Goal: Navigation & Orientation: Find specific page/section

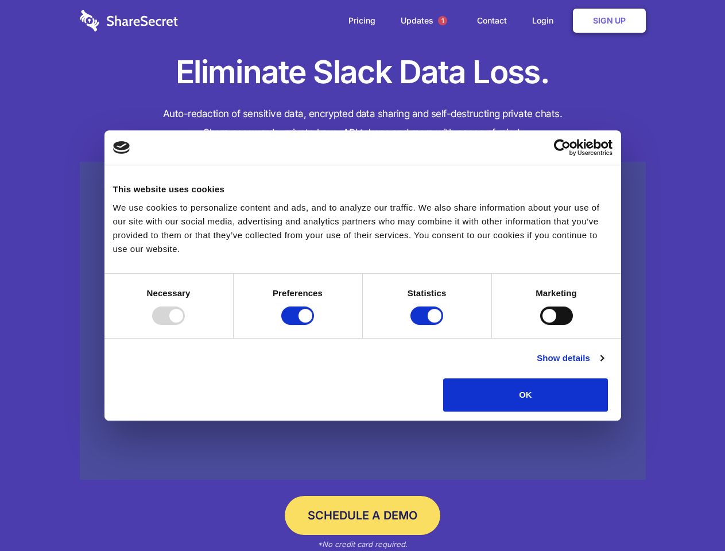
click at [185, 325] on div at bounding box center [168, 316] width 33 height 18
click at [314, 325] on input "Preferences" at bounding box center [297, 316] width 33 height 18
checkbox input "false"
click at [428, 325] on input "Statistics" at bounding box center [427, 316] width 33 height 18
checkbox input "false"
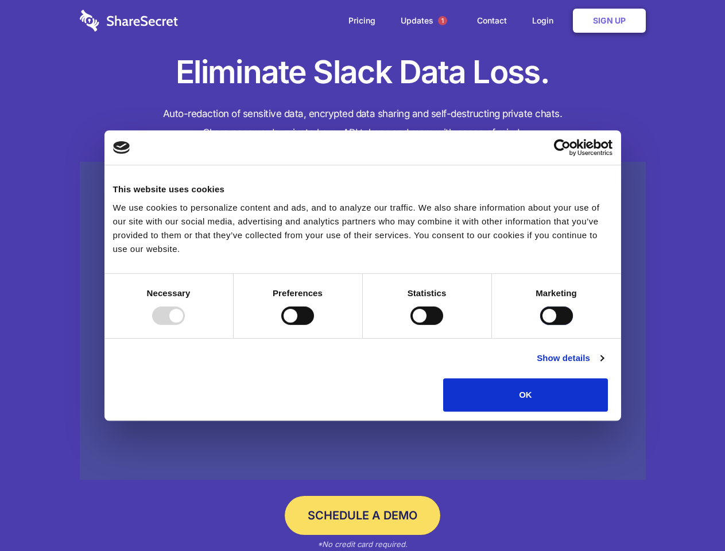
click at [540, 325] on input "Marketing" at bounding box center [556, 316] width 33 height 18
checkbox input "true"
click at [603, 365] on link "Show details" at bounding box center [570, 358] width 67 height 14
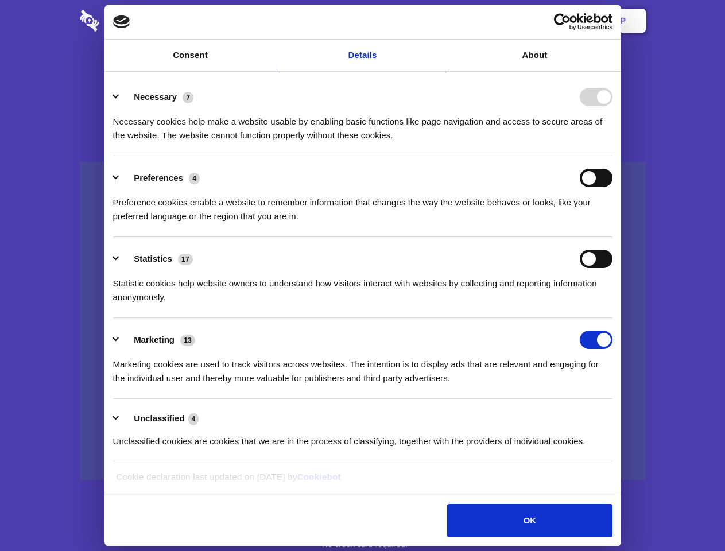
click at [613, 156] on li "Necessary 7 Necessary cookies help make a website usable by enabling basic func…" at bounding box center [363, 115] width 500 height 81
click at [442, 21] on span "1" at bounding box center [442, 20] width 9 height 9
